Goal: Find specific page/section: Find specific page/section

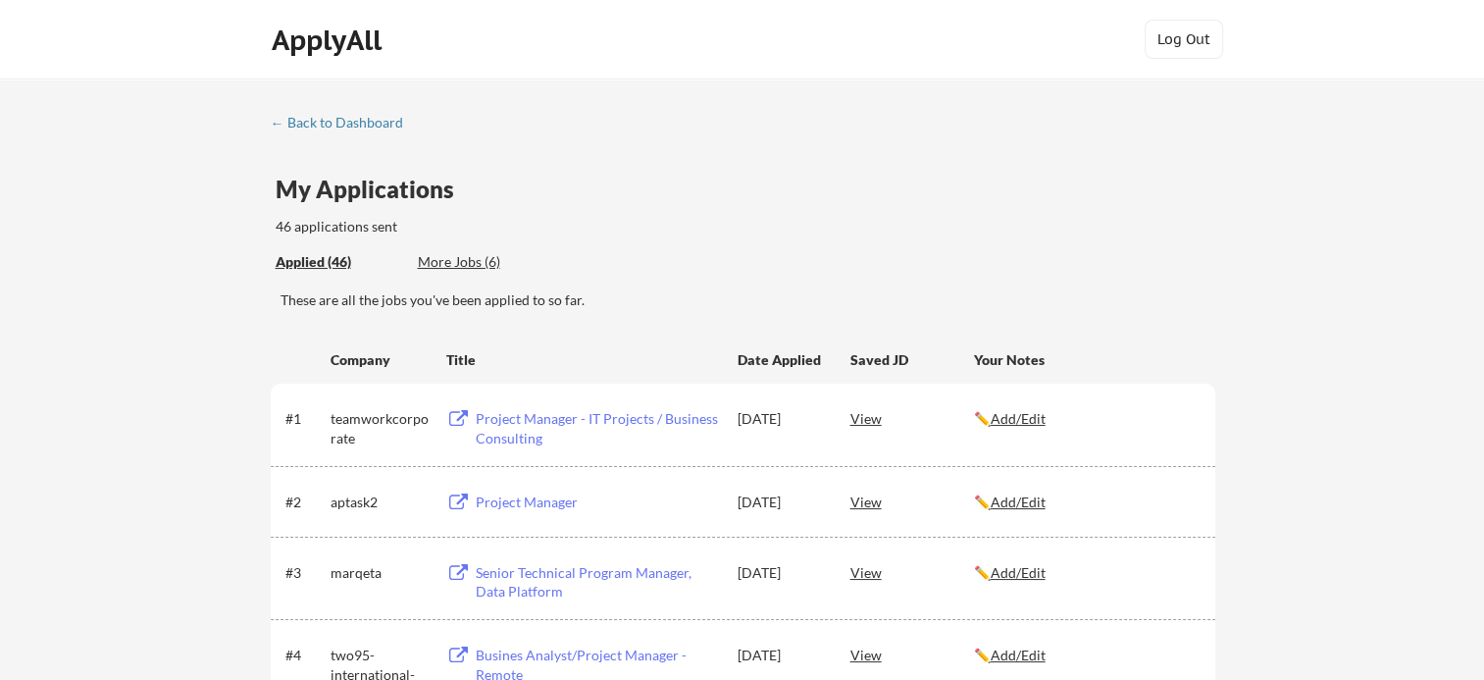
click at [337, 122] on div "← Back to Dashboard" at bounding box center [344, 123] width 147 height 14
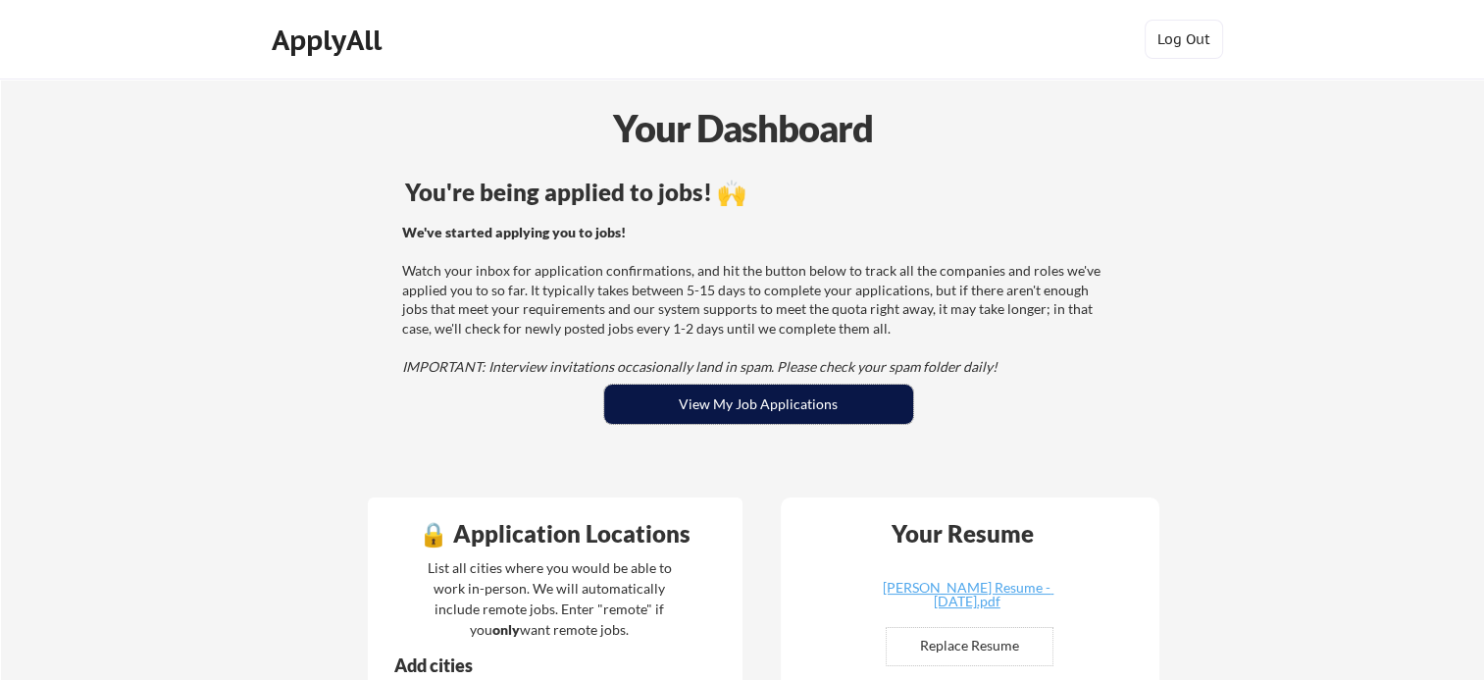
click at [751, 395] on button "View My Job Applications" at bounding box center [758, 403] width 309 height 39
